Goal: Task Accomplishment & Management: Manage account settings

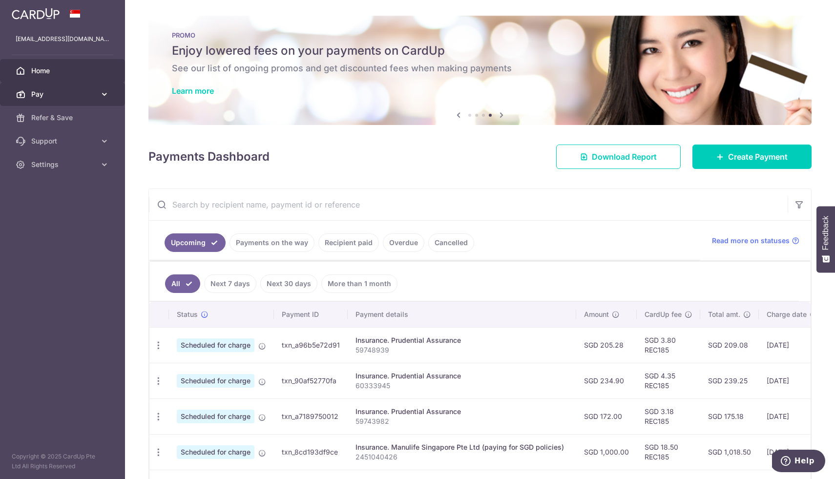
scroll to position [118, 0]
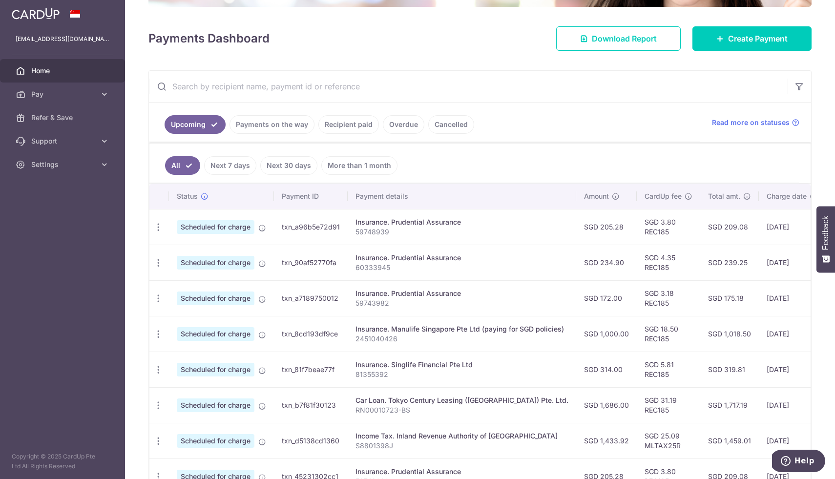
click at [54, 68] on span "Home" at bounding box center [63, 71] width 64 height 10
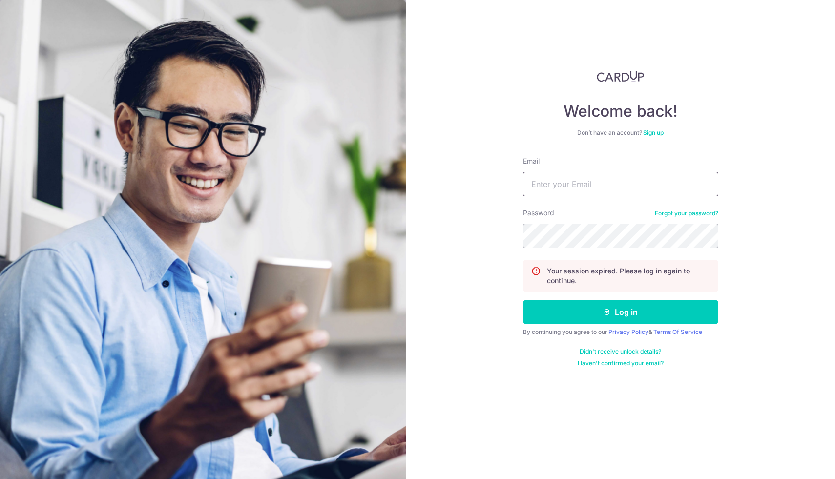
click at [600, 172] on input "Email" at bounding box center [620, 184] width 195 height 24
type input "[EMAIL_ADDRESS][DOMAIN_NAME]"
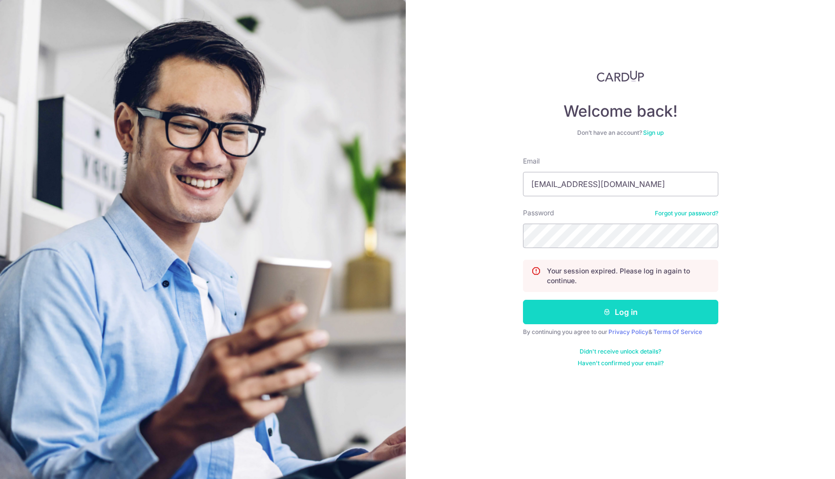
click at [614, 317] on button "Log in" at bounding box center [620, 312] width 195 height 24
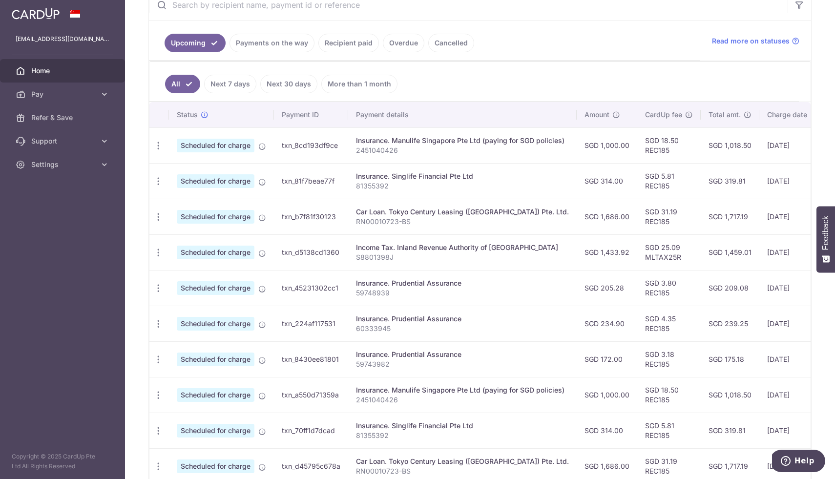
scroll to position [204, 0]
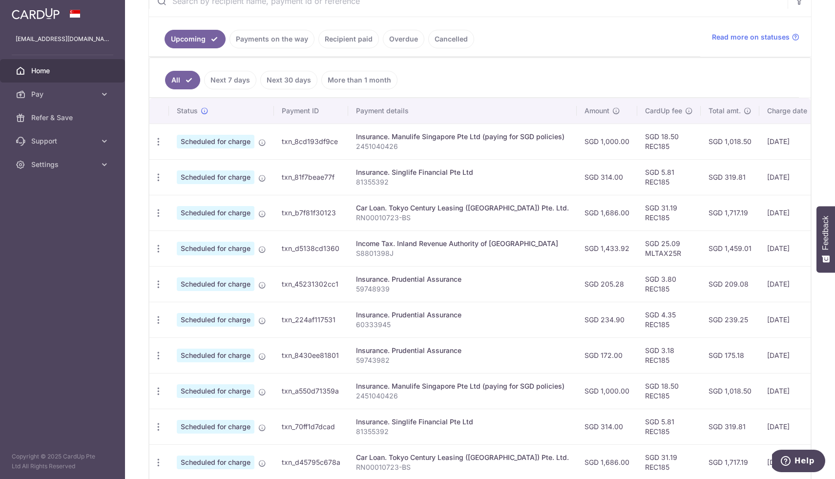
click at [275, 44] on link "Payments on the way" at bounding box center [271, 39] width 85 height 19
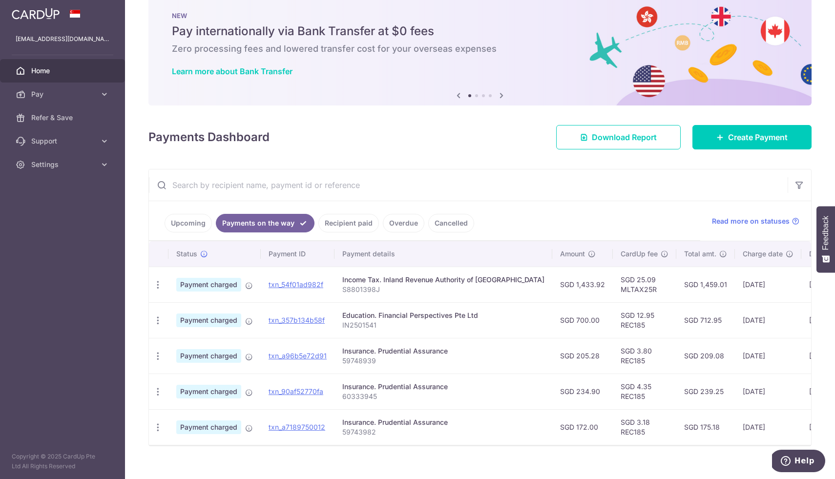
scroll to position [33, 0]
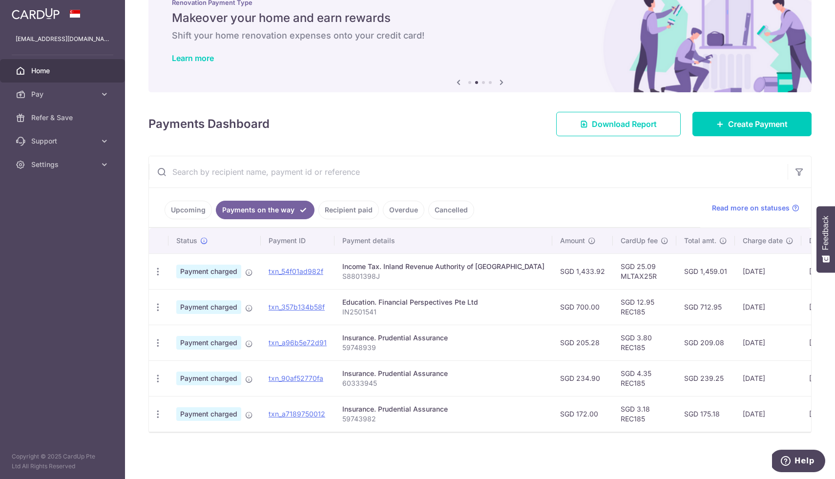
click at [188, 205] on link "Upcoming" at bounding box center [187, 210] width 47 height 19
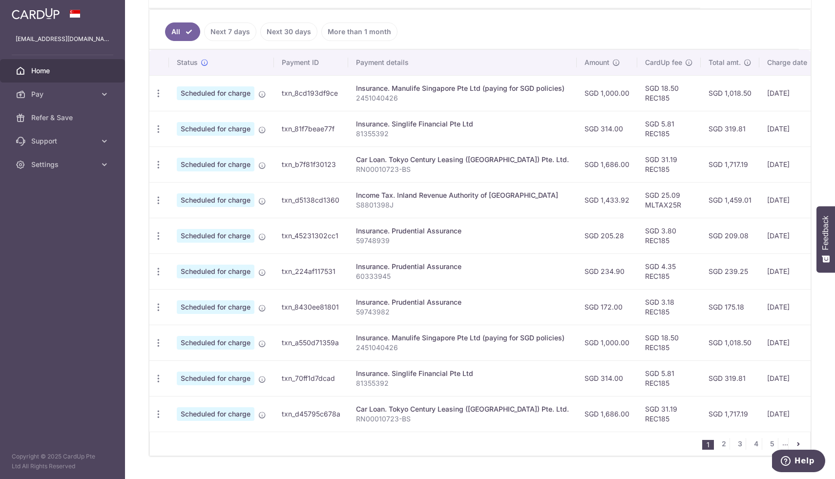
scroll to position [276, 0]
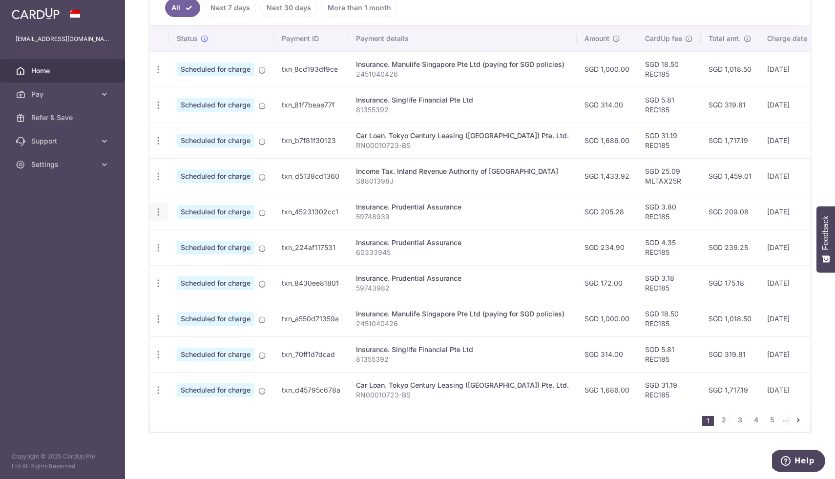
click at [158, 211] on icon "button" at bounding box center [158, 212] width 10 height 10
click at [193, 260] on span "Cancel payment" at bounding box center [210, 263] width 65 height 12
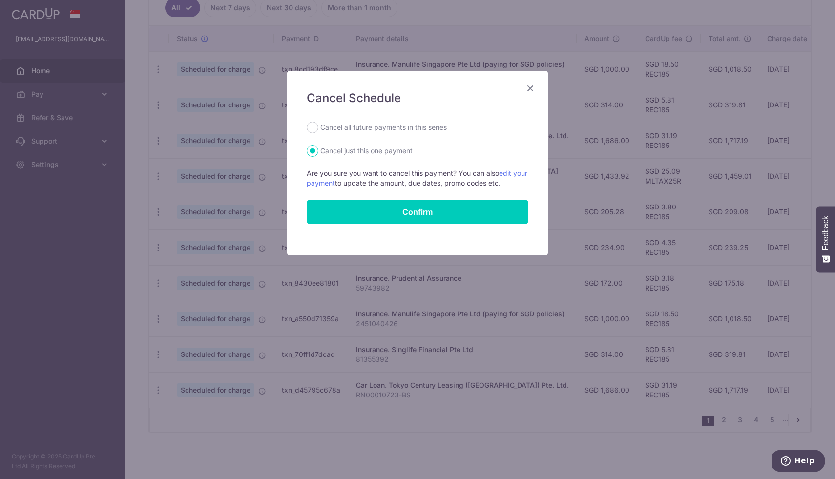
click at [345, 128] on label "Cancel all future payments in this series" at bounding box center [383, 128] width 126 height 12
click at [318, 128] on input "Cancel all future payments in this series" at bounding box center [313, 128] width 12 height 12
radio input "true"
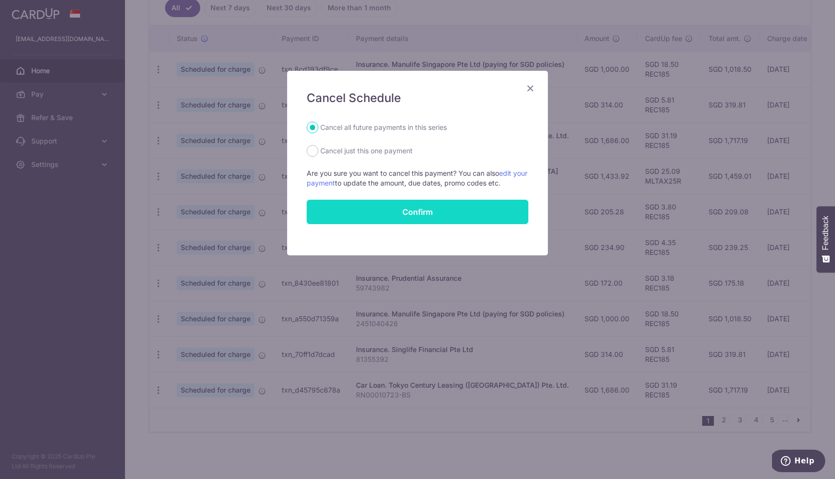
click at [374, 216] on button "Confirm" at bounding box center [418, 212] width 222 height 24
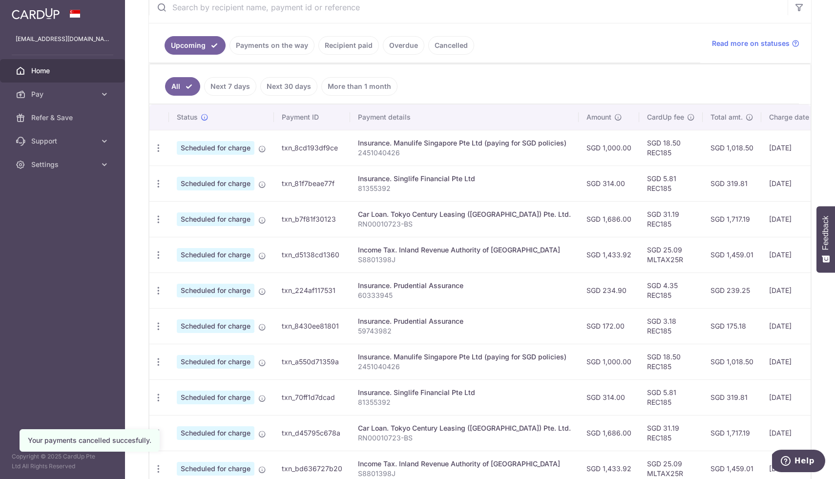
scroll to position [276, 0]
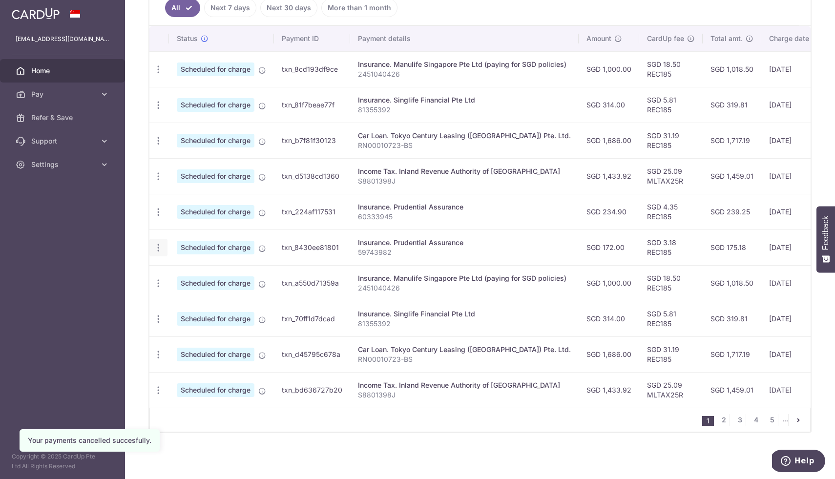
click at [160, 246] on icon "button" at bounding box center [158, 248] width 10 height 10
click at [198, 299] on span "Cancel payment" at bounding box center [210, 298] width 65 height 12
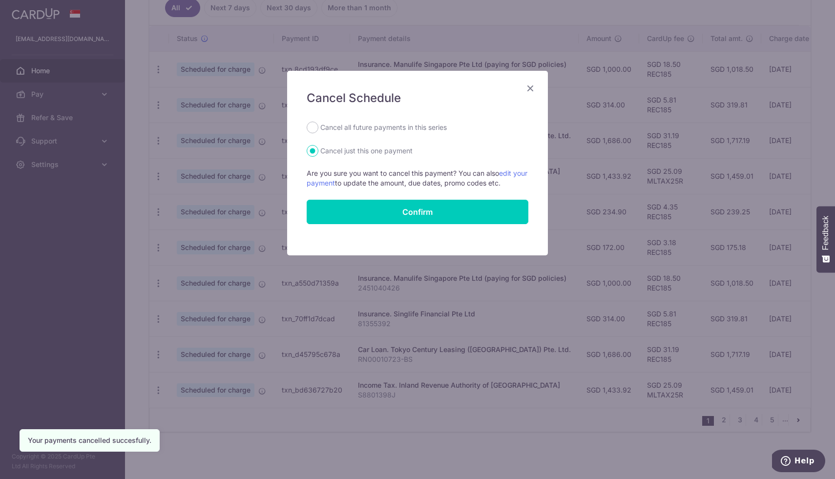
click at [389, 124] on label "Cancel all future payments in this series" at bounding box center [383, 128] width 126 height 12
click at [318, 124] on input "Cancel all future payments in this series" at bounding box center [313, 128] width 12 height 12
radio input "true"
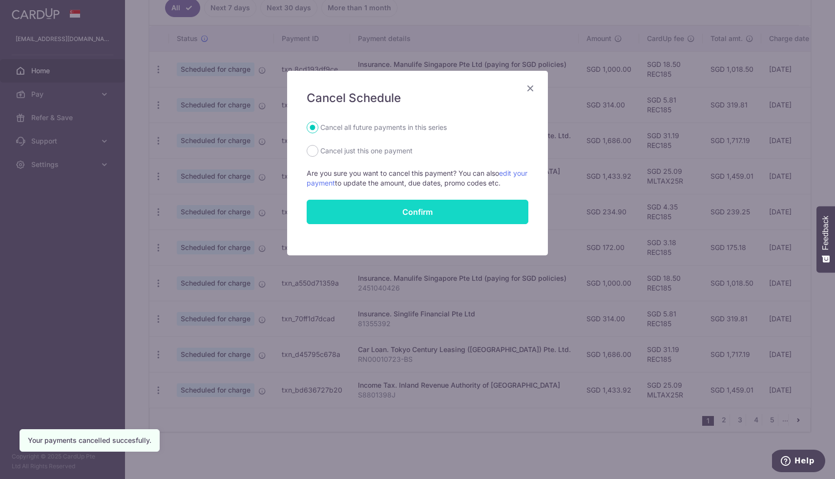
click at [392, 221] on button "Confirm" at bounding box center [418, 212] width 222 height 24
